Goal: Find specific page/section: Find specific page/section

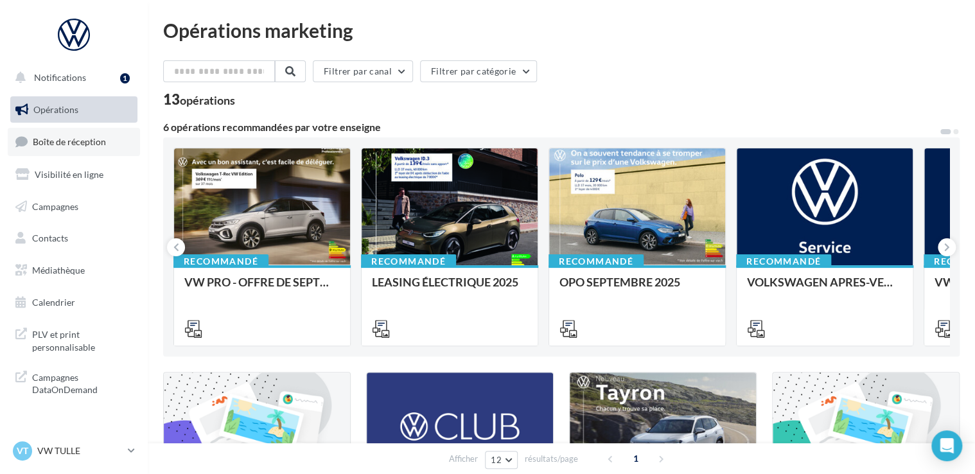
click at [75, 140] on span "Boîte de réception" at bounding box center [69, 141] width 73 height 11
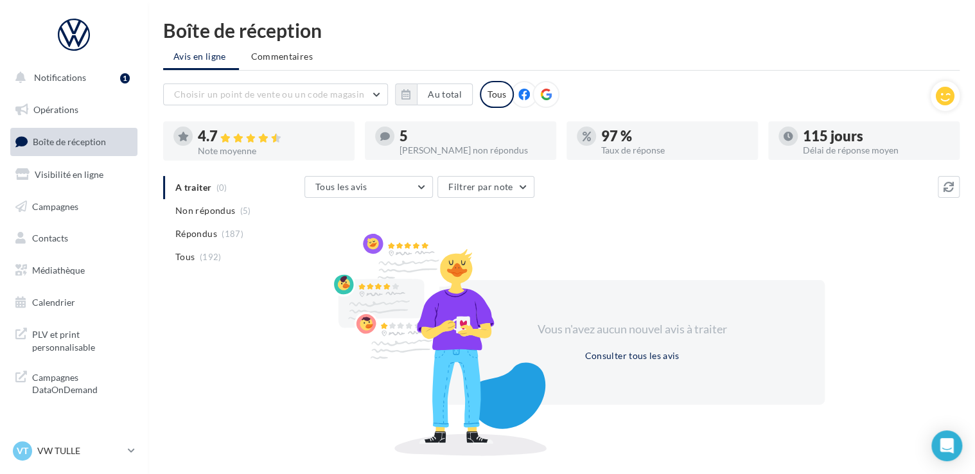
click at [77, 142] on span "Boîte de réception" at bounding box center [69, 141] width 73 height 11
